Goal: Transaction & Acquisition: Purchase product/service

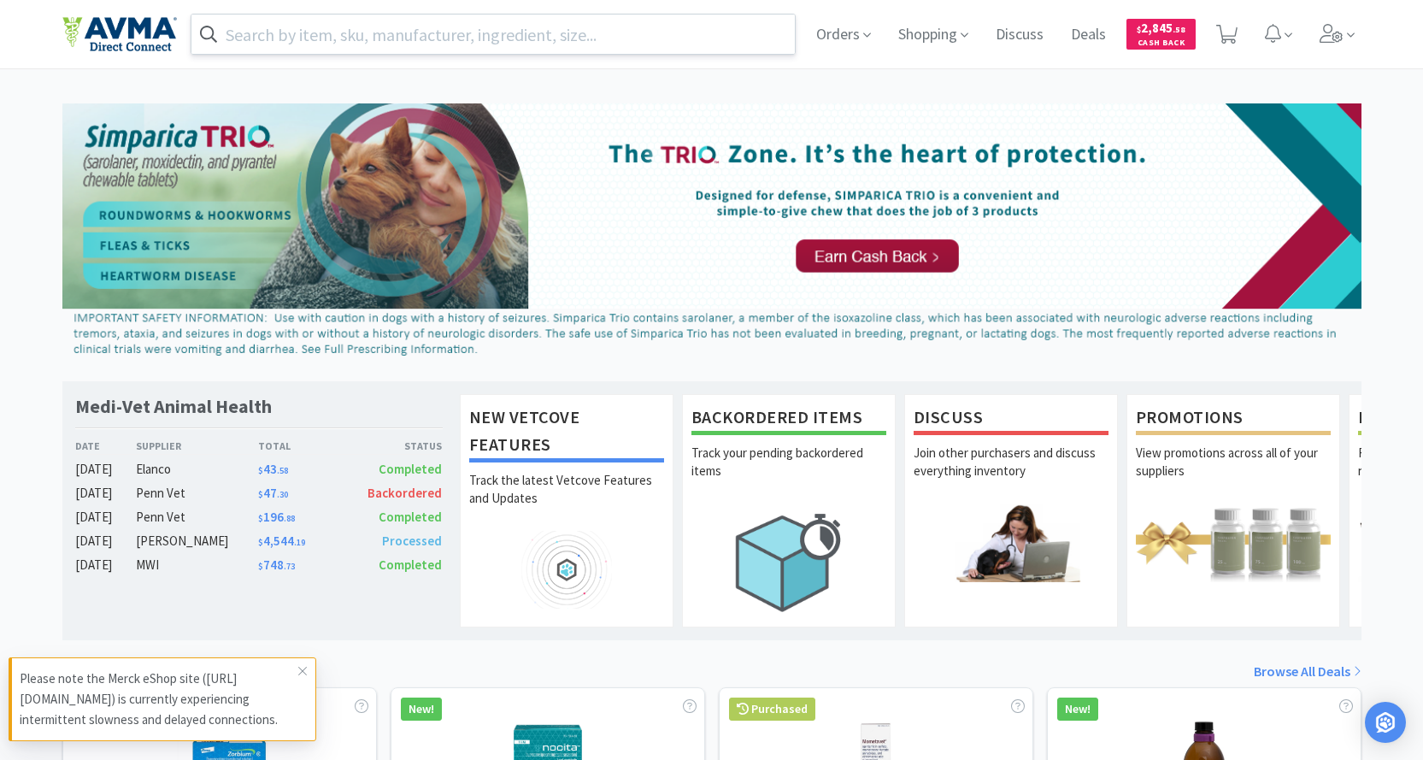
click at [427, 26] on input "text" at bounding box center [493, 34] width 604 height 39
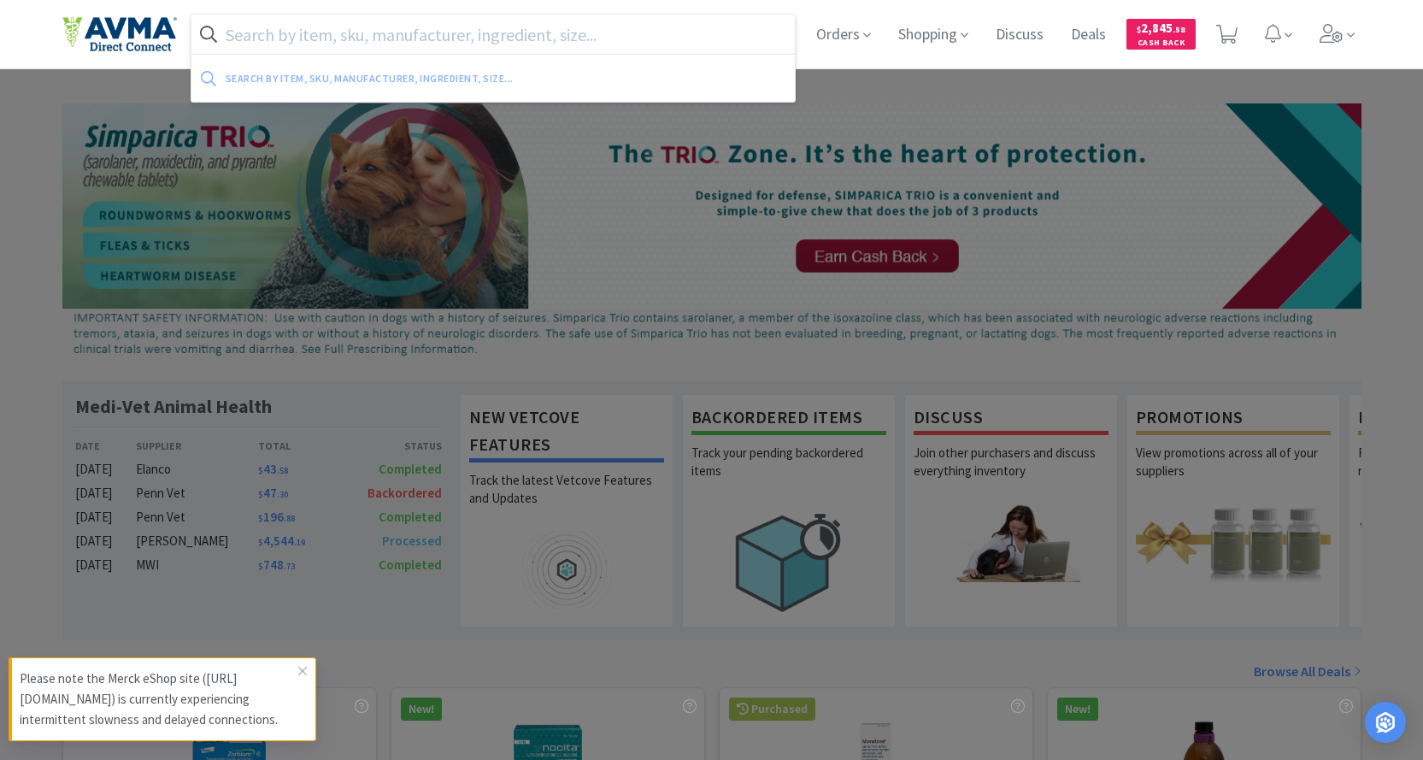
paste input "119694"
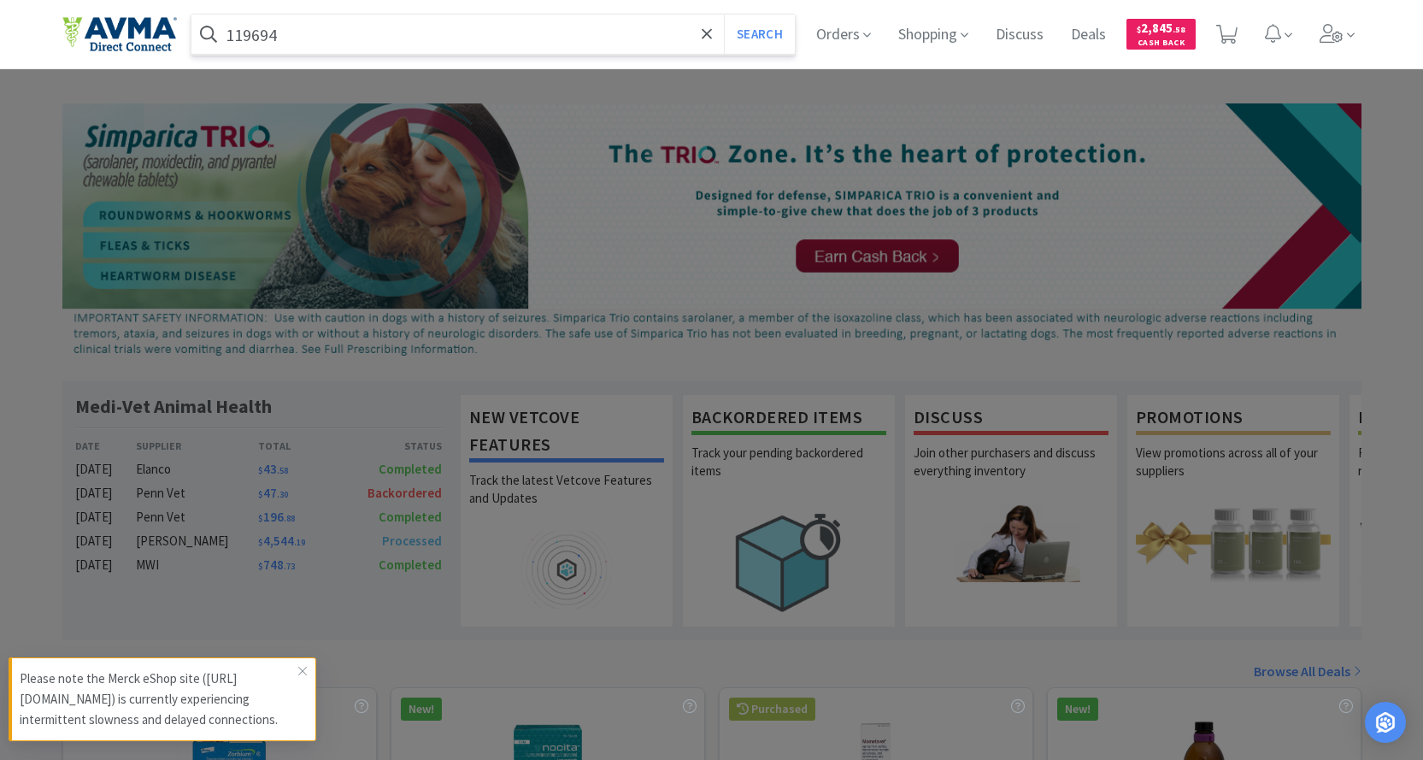
type input "119694"
click at [724, 15] on button "Search" at bounding box center [759, 34] width 71 height 39
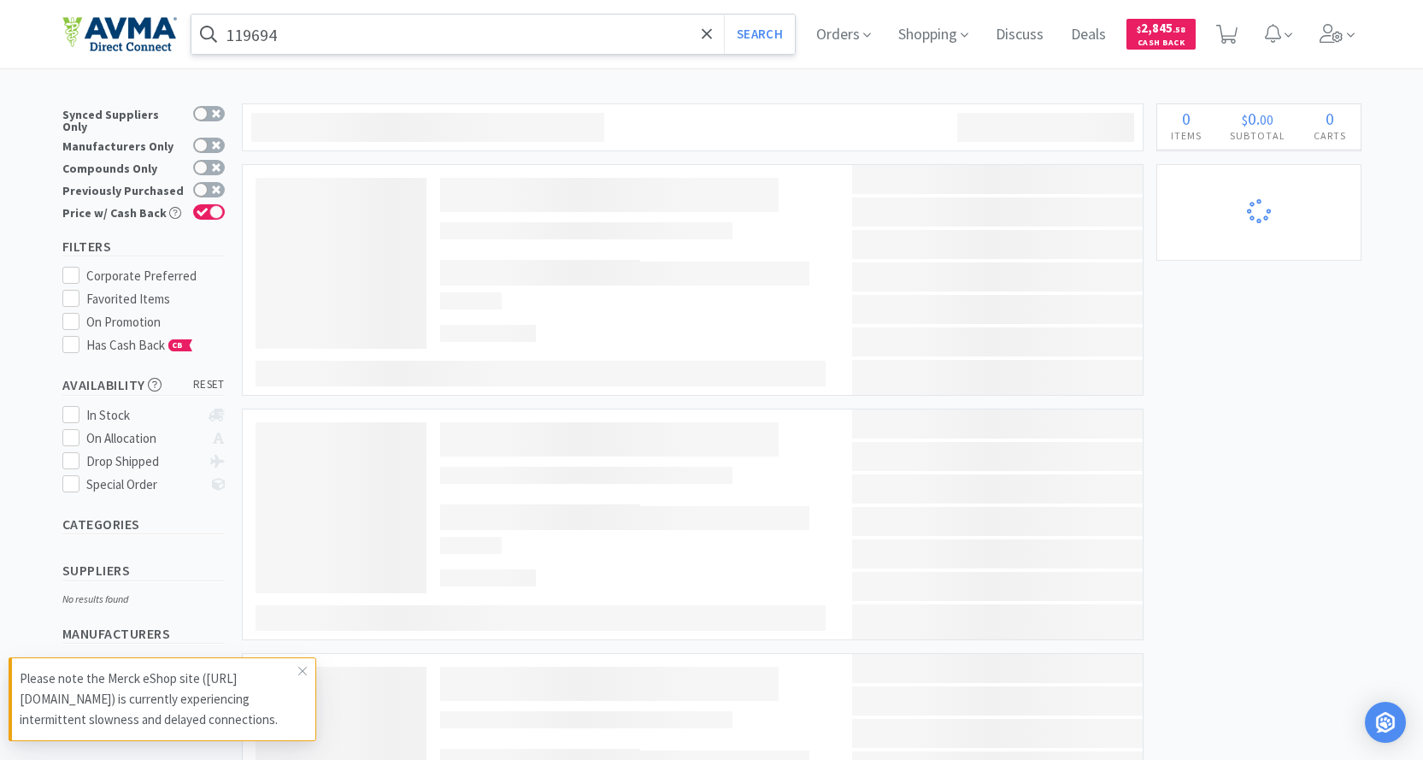
select select "1"
select select "2"
select select "3"
select select "1"
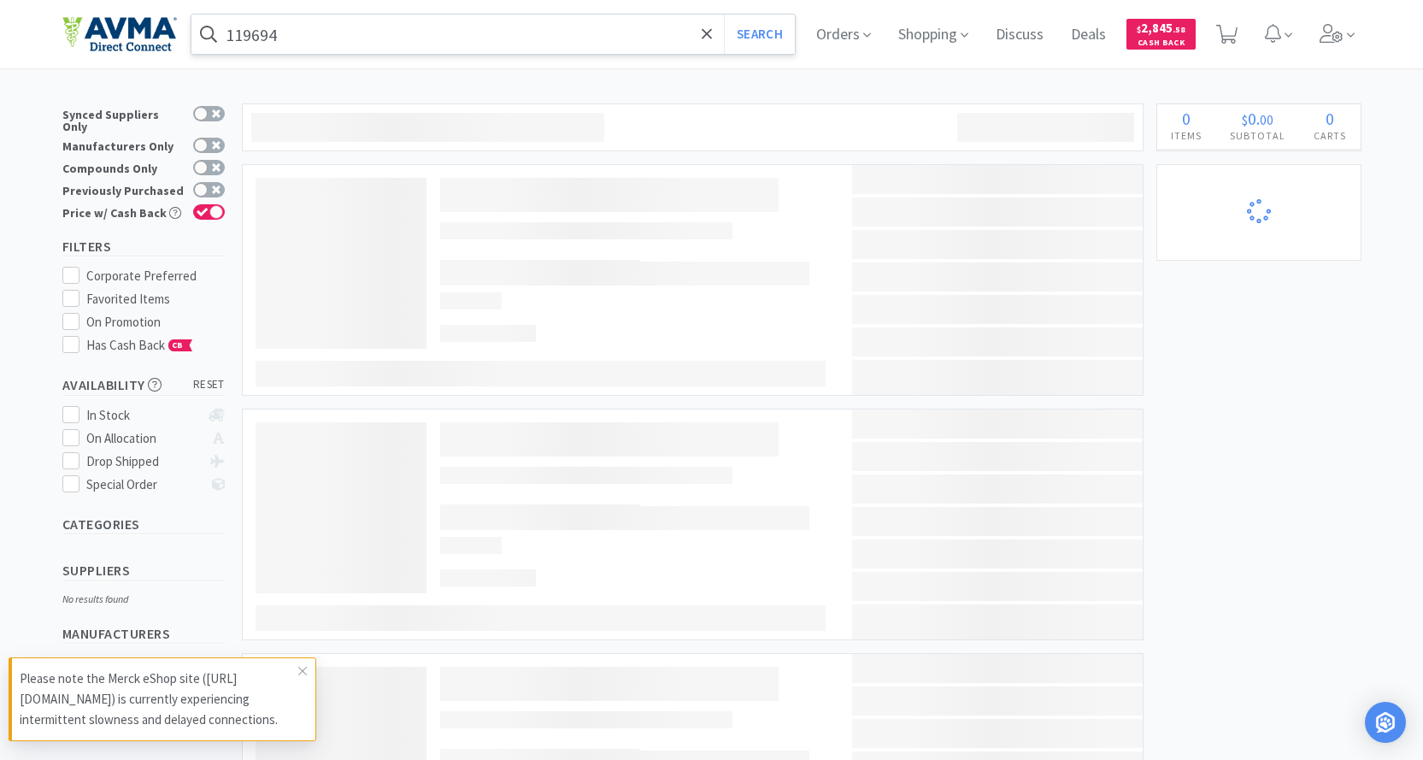
select select "1"
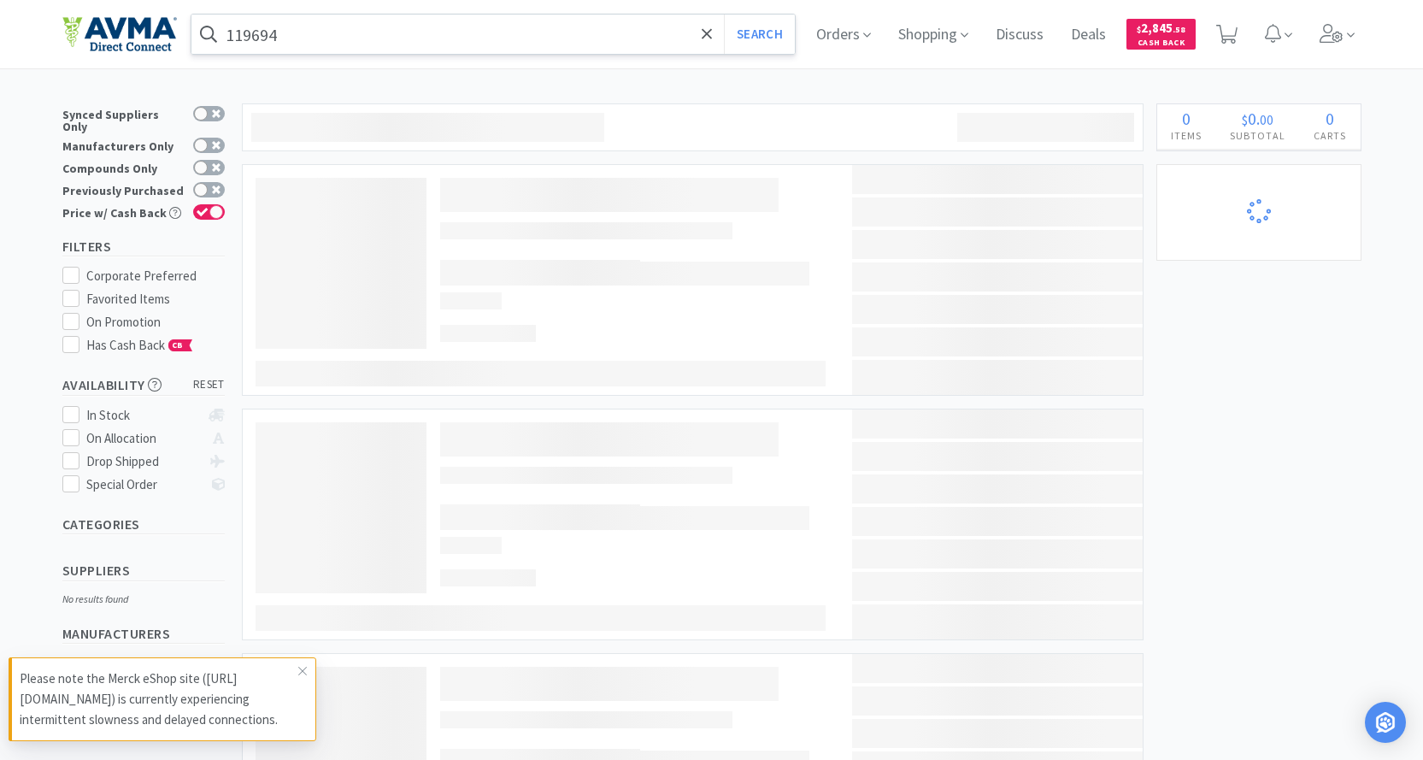
select select "3"
select select "2"
select select "1"
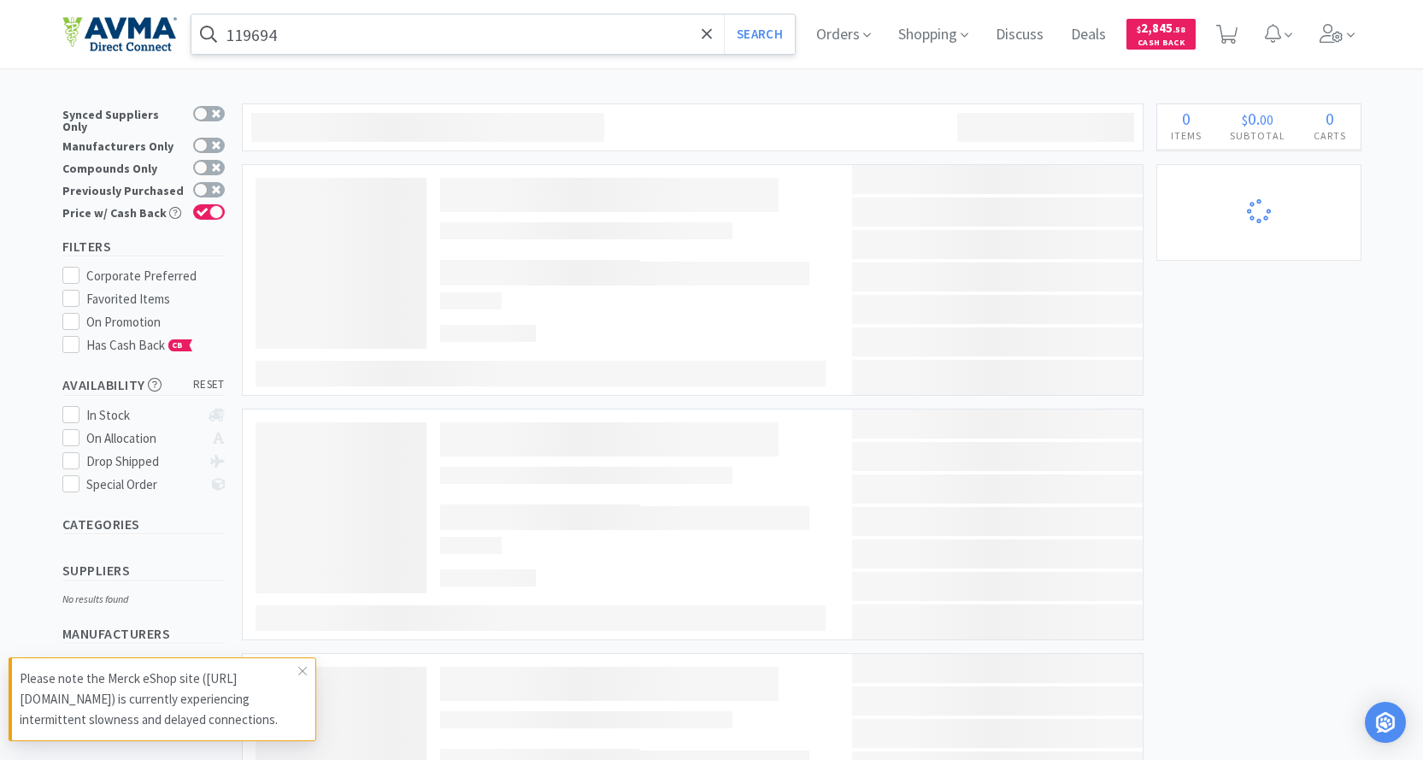
select select "1"
select select "2"
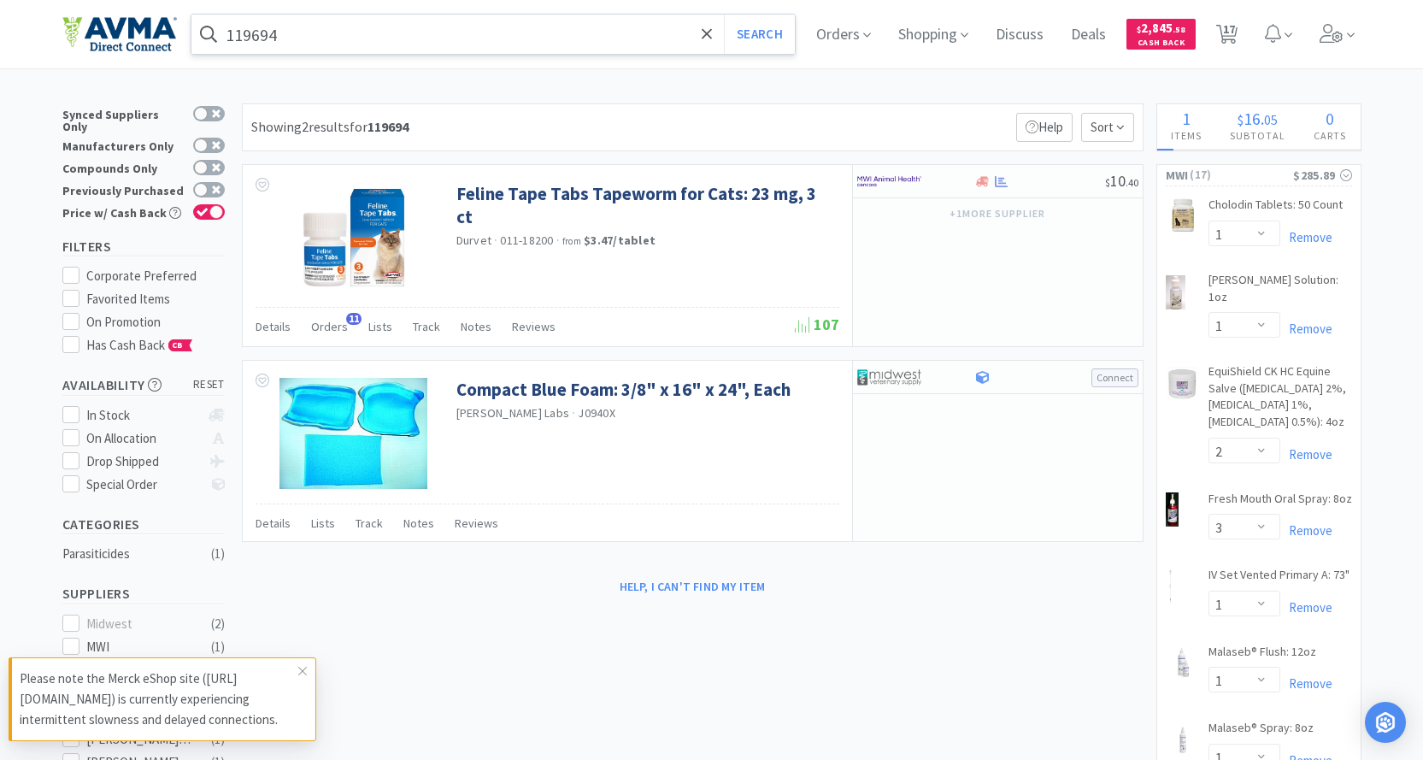
select select "1"
select select "2"
select select "1"
select select "5"
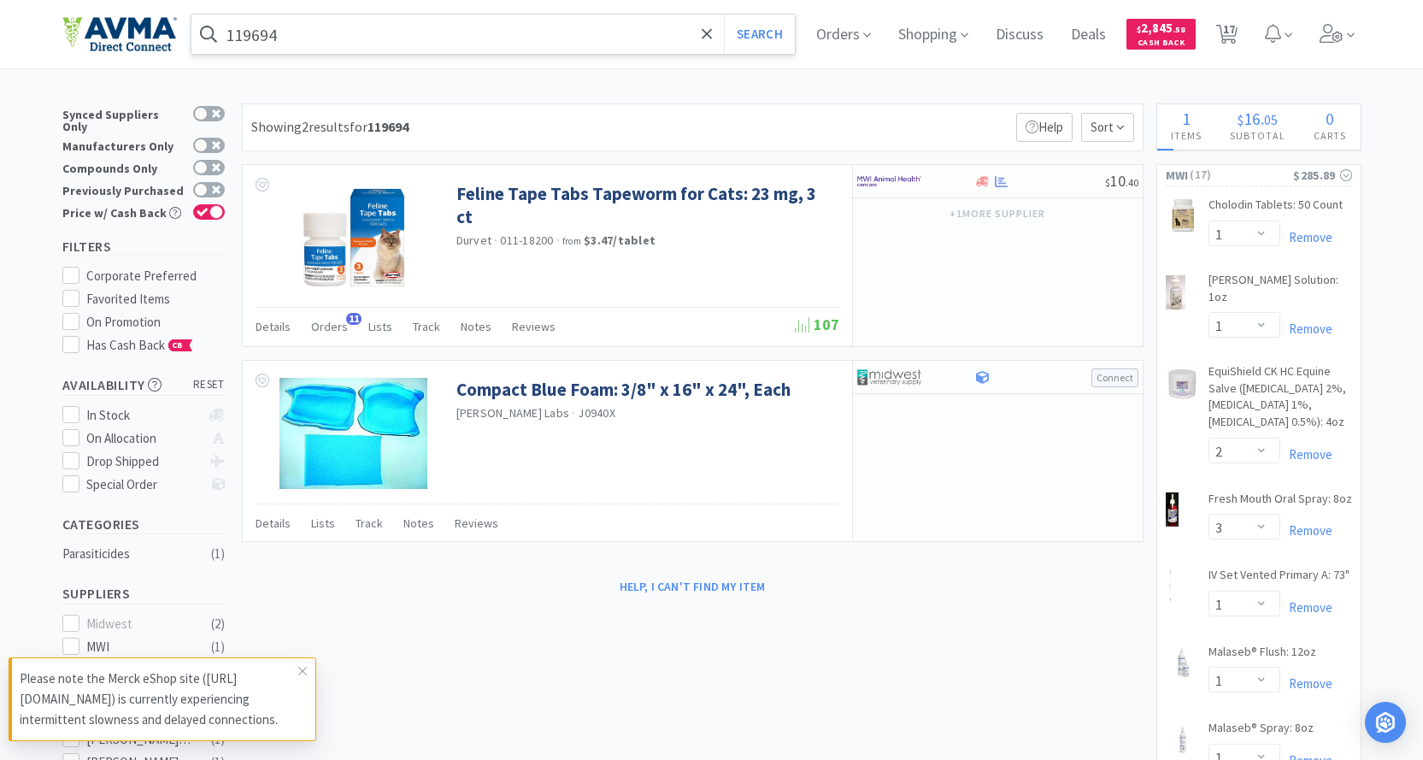
select select "12"
select select "1"
select select "2"
select select "4"
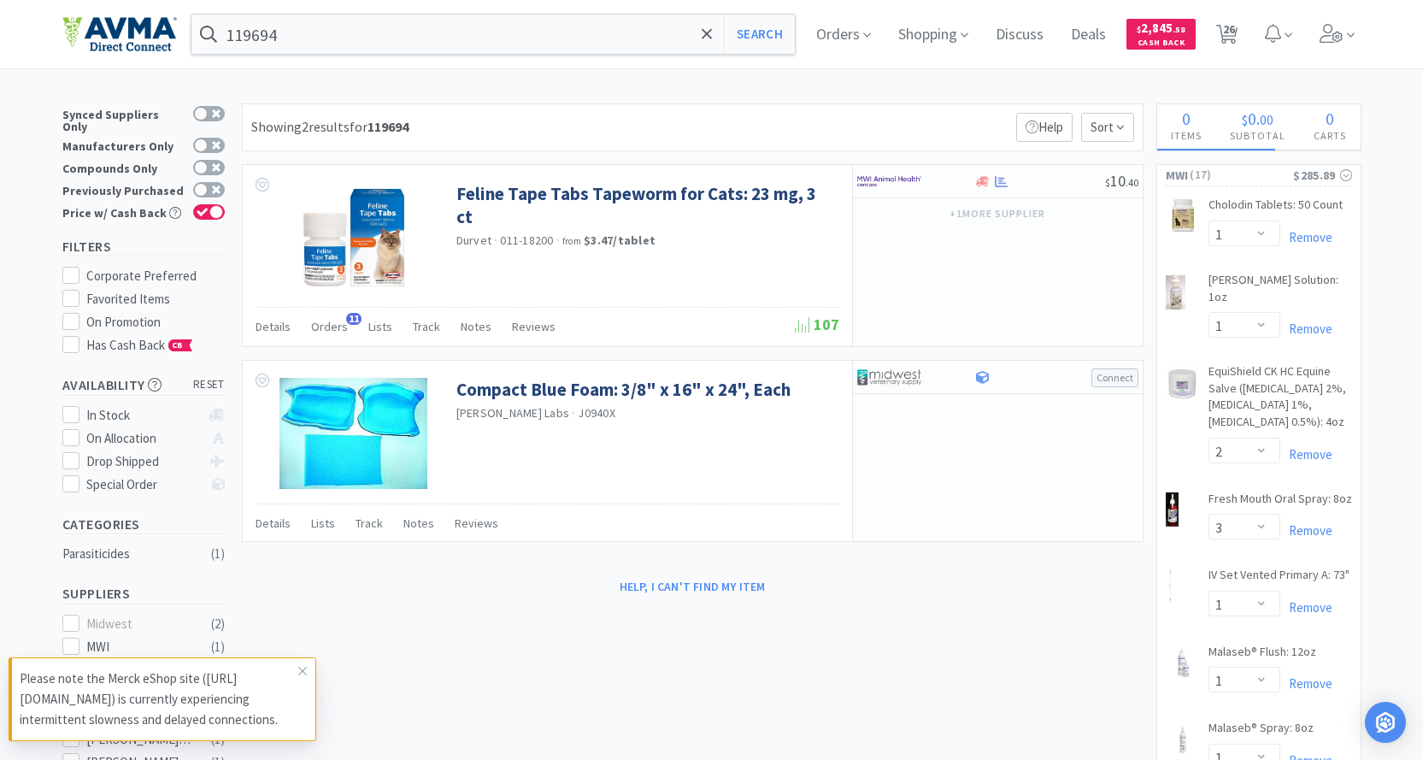
select select "1"
select select "2"
select select "1"
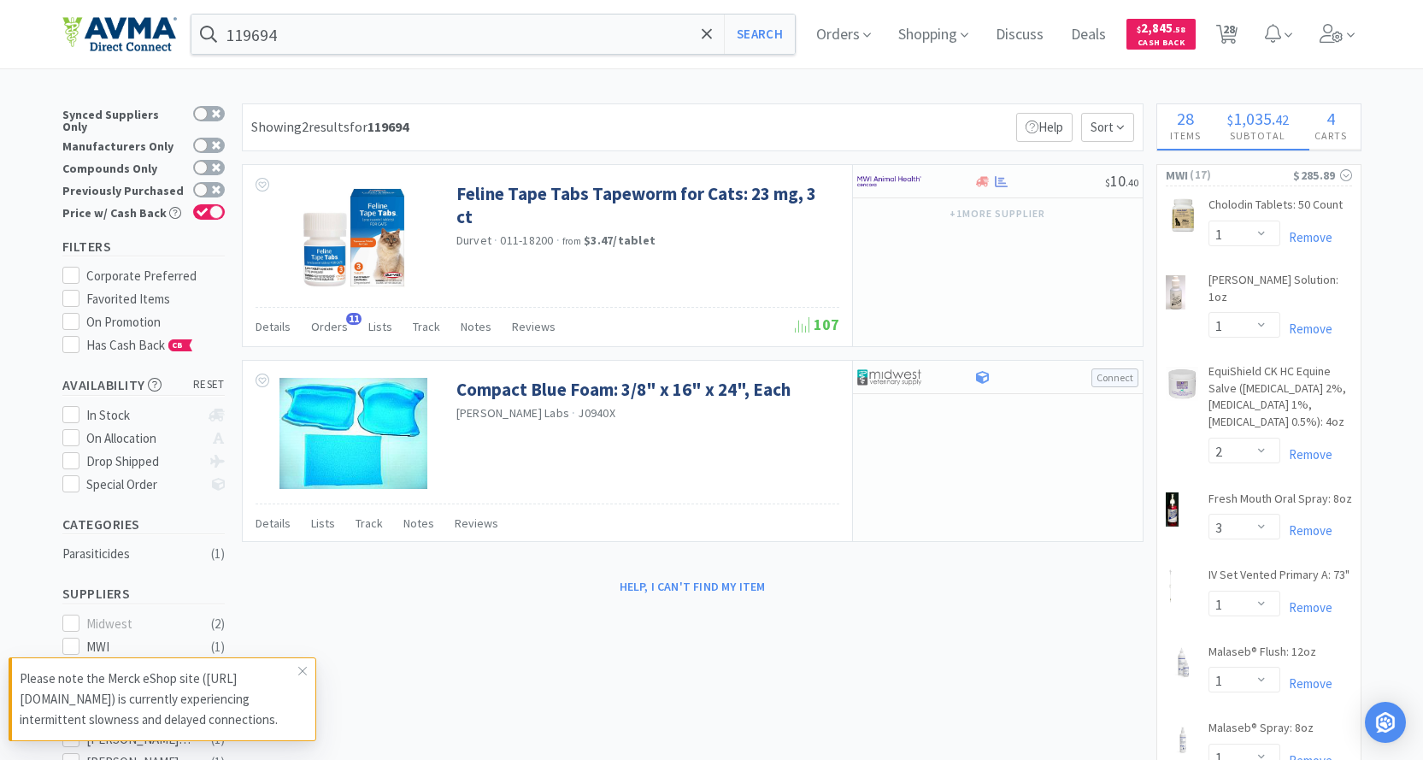
select select "1"
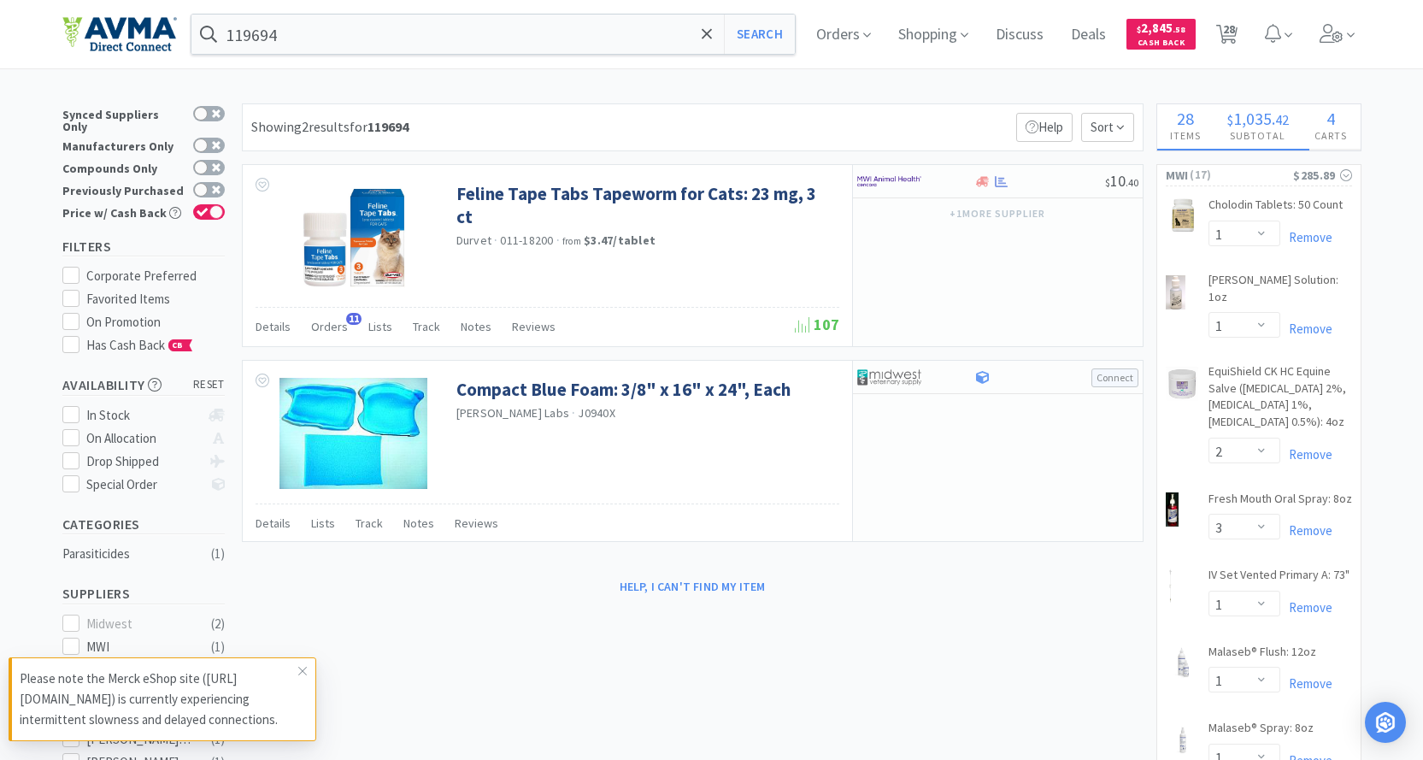
select select "1"
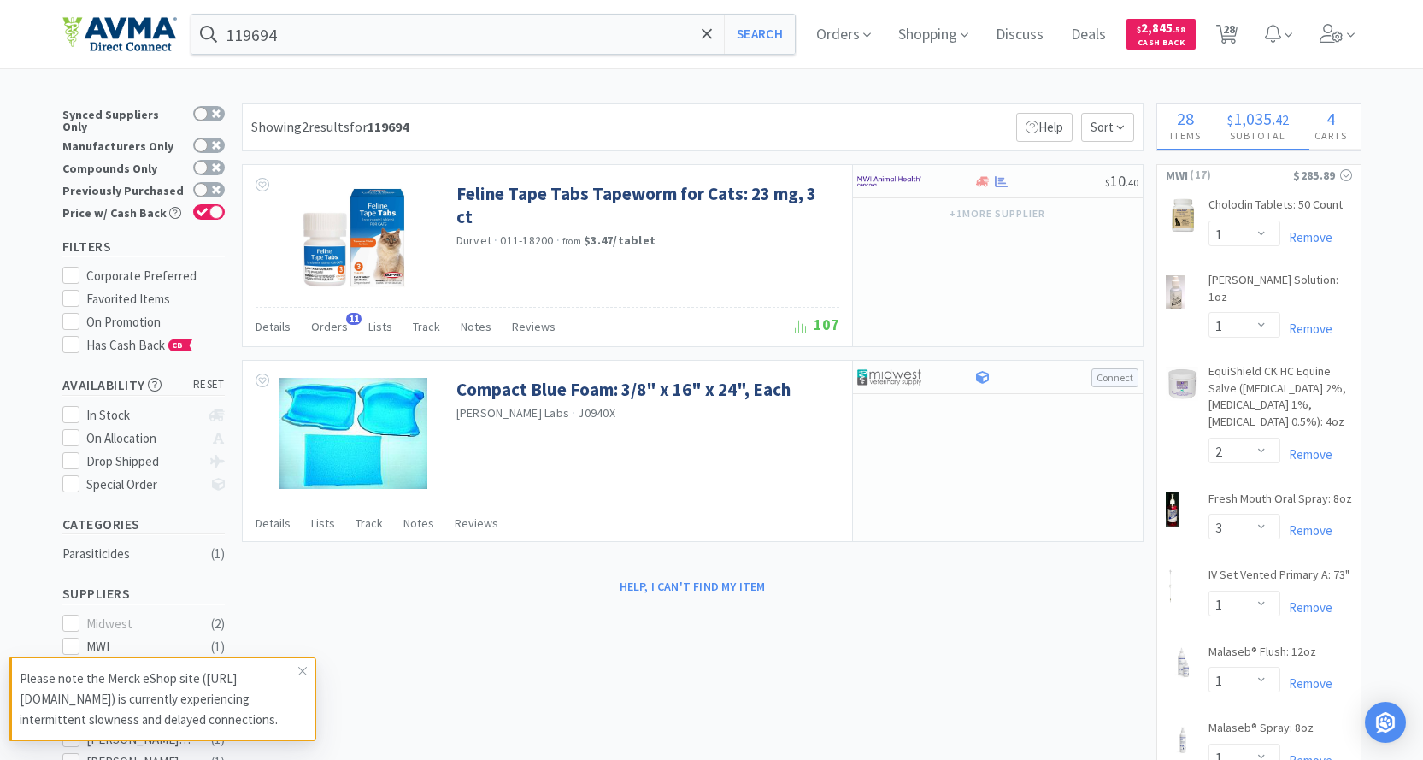
select select "2"
select select "1"
select select "2"
select select "1"
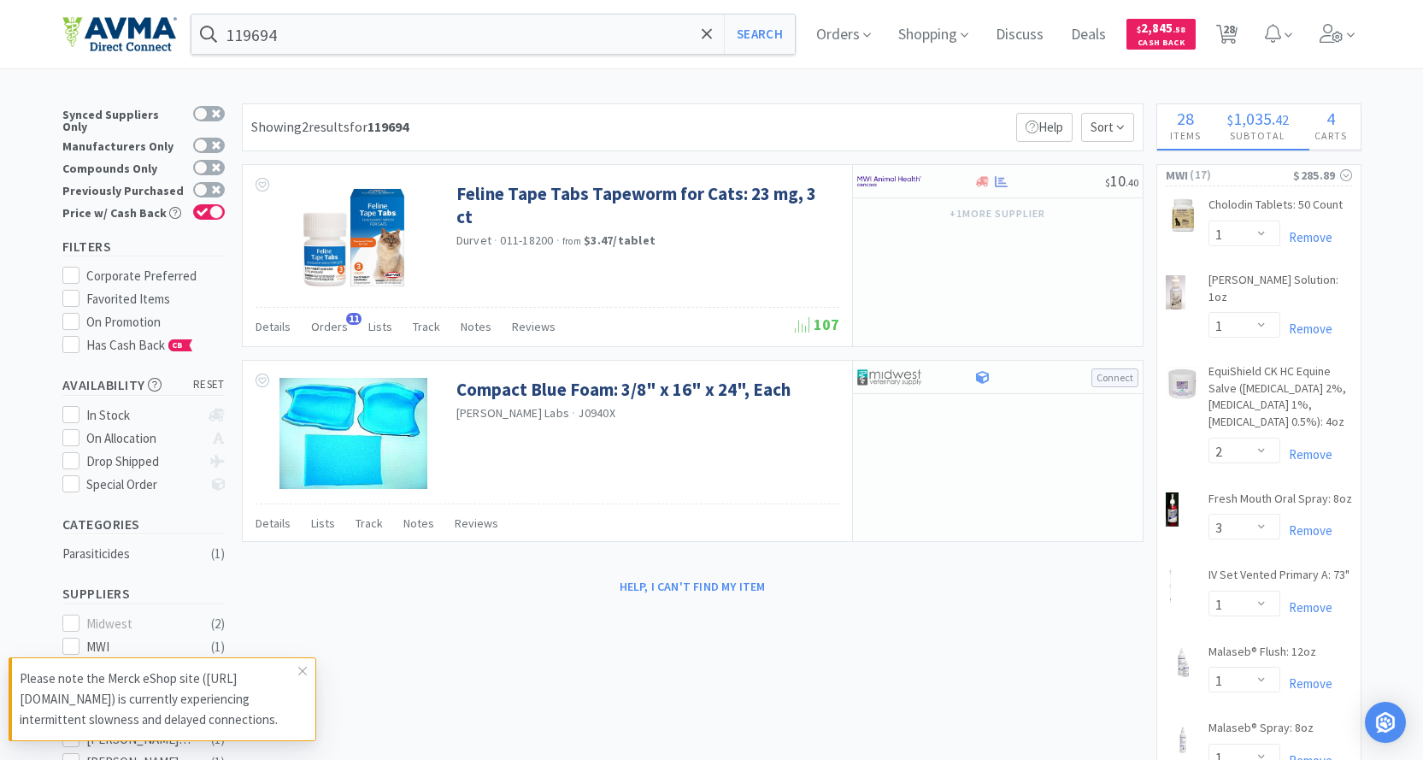
select select "12"
select select "1"
select select "2"
select select "3"
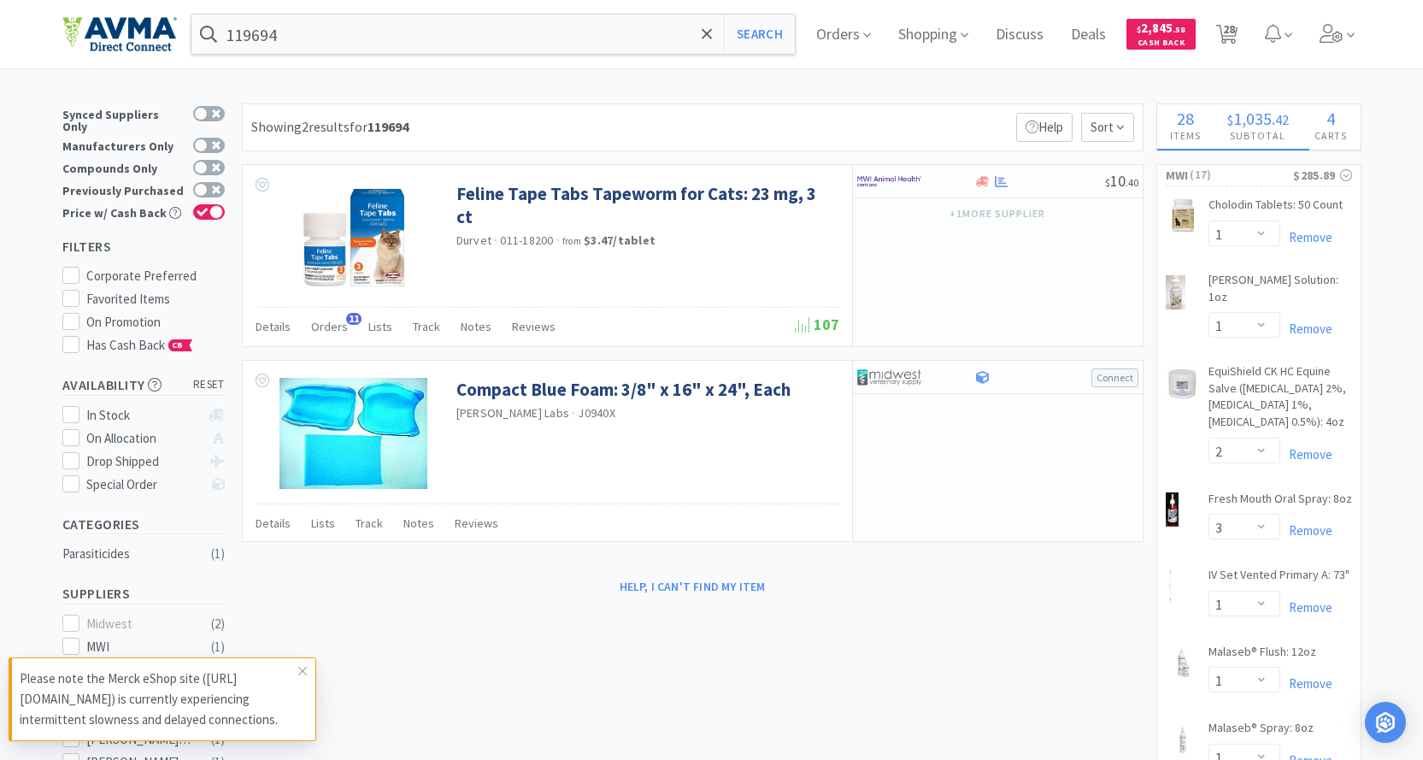
select select "1"
